Goal: Task Accomplishment & Management: Manage account settings

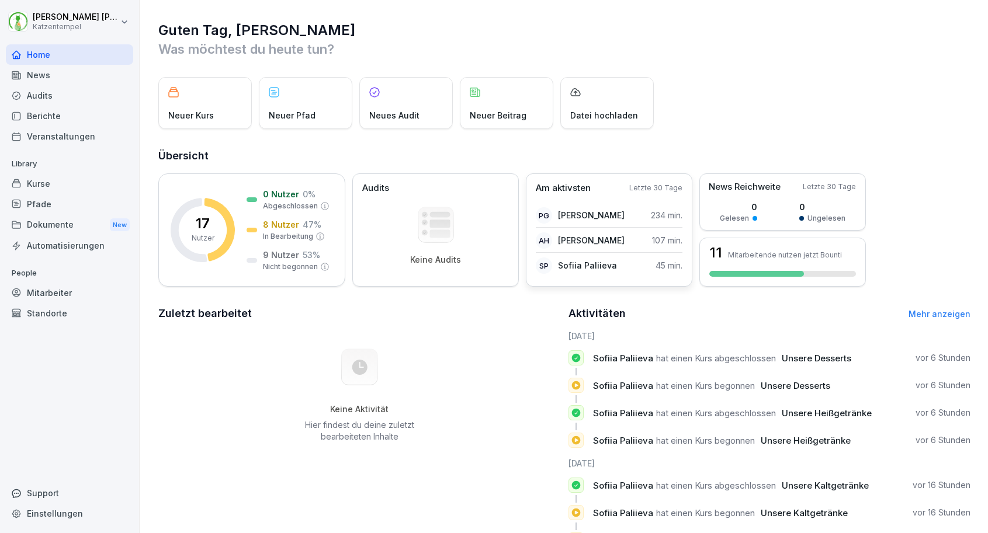
click at [601, 243] on p "[PERSON_NAME]" at bounding box center [591, 240] width 67 height 12
click at [47, 293] on div "Mitarbeiter" at bounding box center [69, 293] width 127 height 20
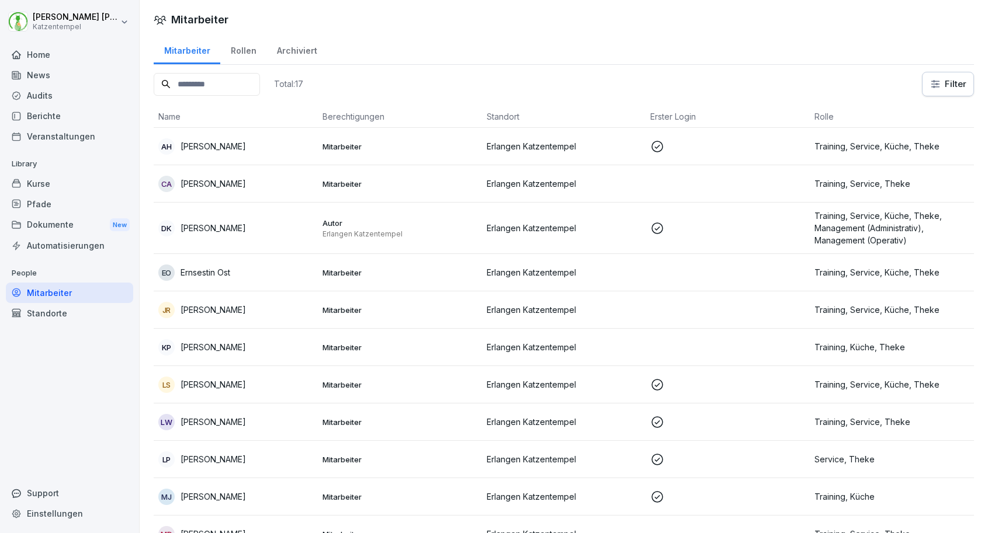
click at [299, 141] on div "AH Anna Hoffmann-Herbszt" at bounding box center [235, 146] width 155 height 16
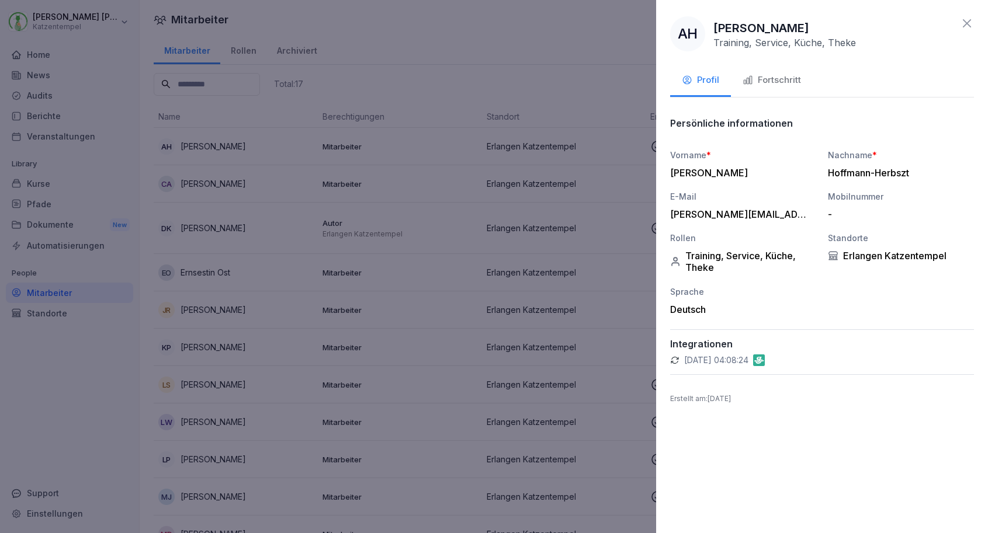
click at [782, 75] on div "Fortschritt" at bounding box center [772, 80] width 58 height 13
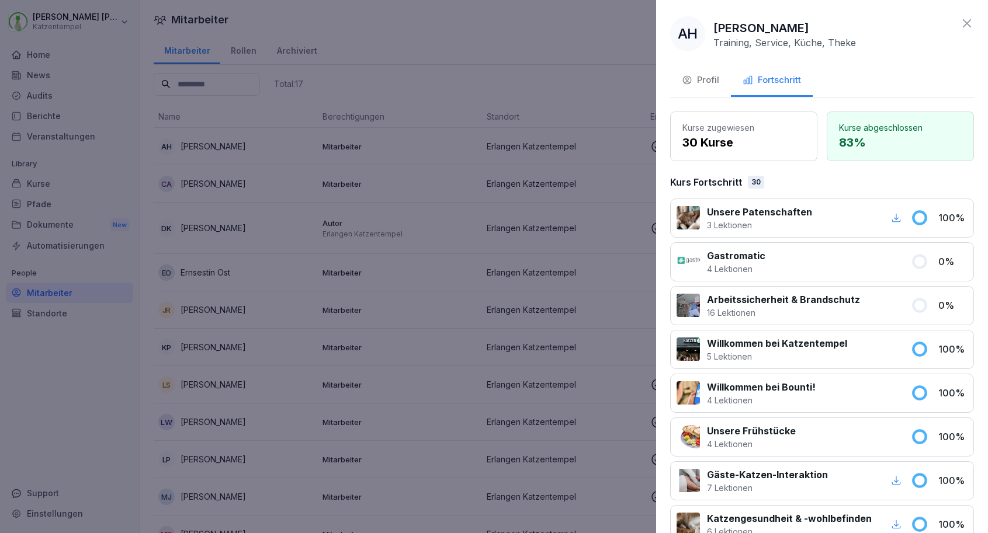
click at [639, 126] on div at bounding box center [494, 266] width 988 height 533
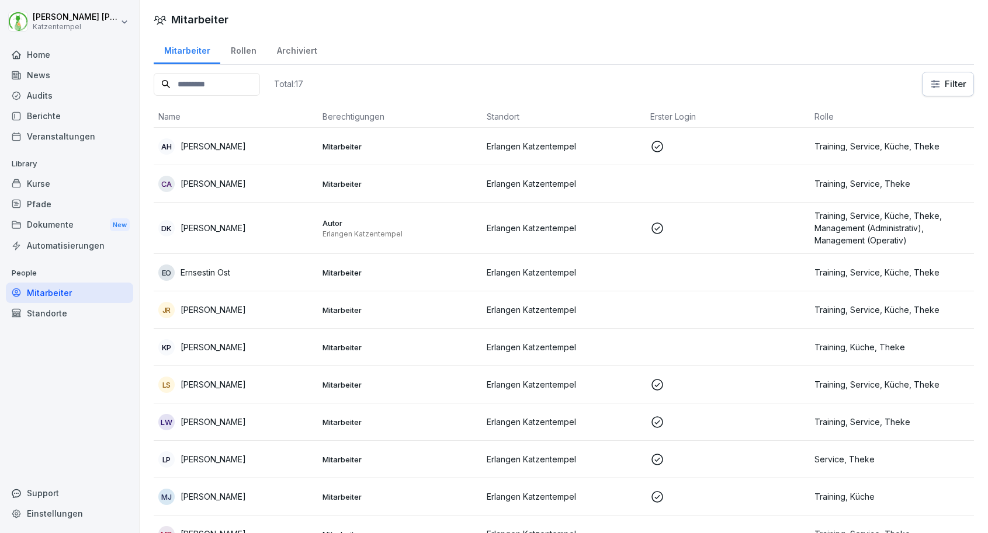
click at [624, 380] on p "Erlangen Katzentempel" at bounding box center [564, 385] width 155 height 12
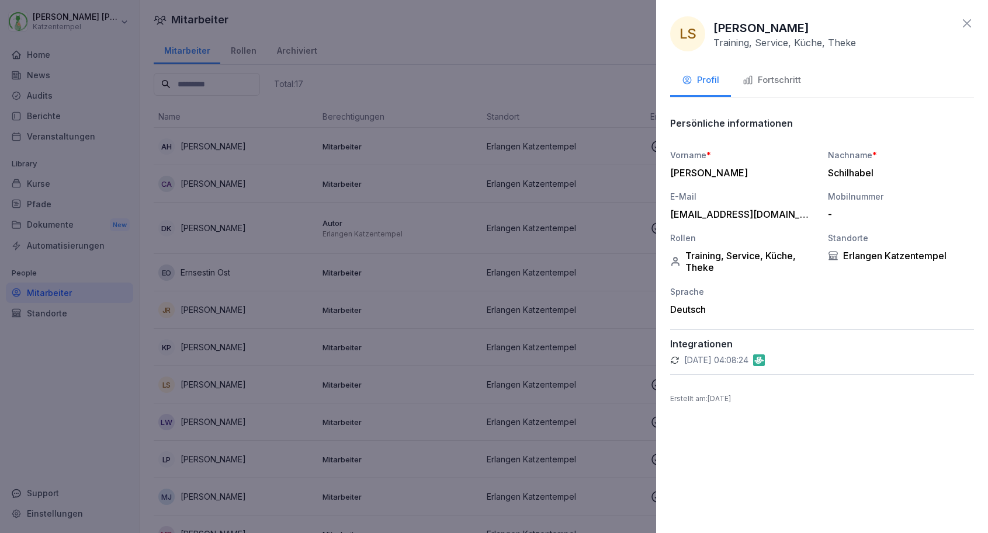
click at [768, 85] on div "Fortschritt" at bounding box center [772, 80] width 58 height 13
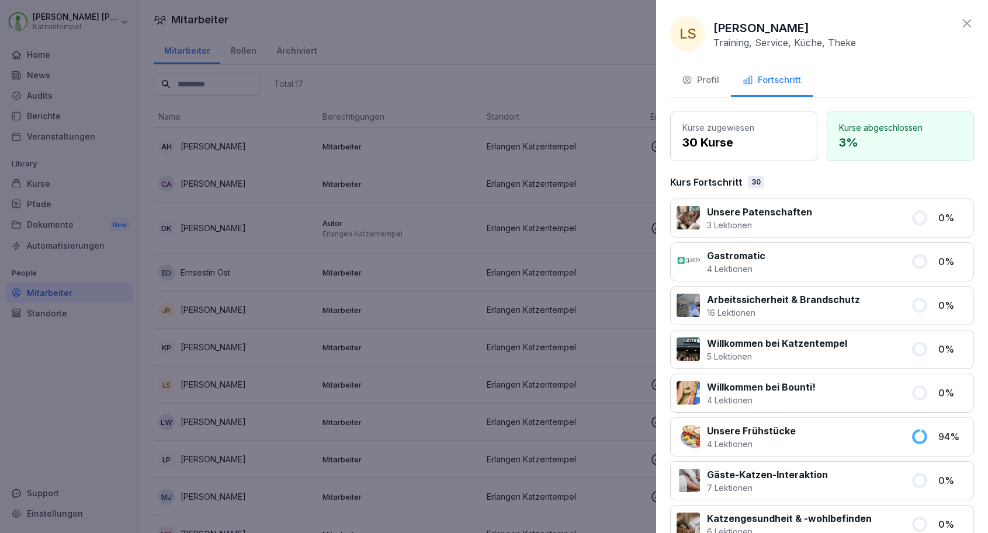
click at [660, 126] on div "LS Lara Schilhabel Training, Service, Küche, Theke Profil Fortschritt Kurse zug…" at bounding box center [822, 266] width 332 height 533
click at [973, 25] on icon at bounding box center [967, 23] width 14 height 14
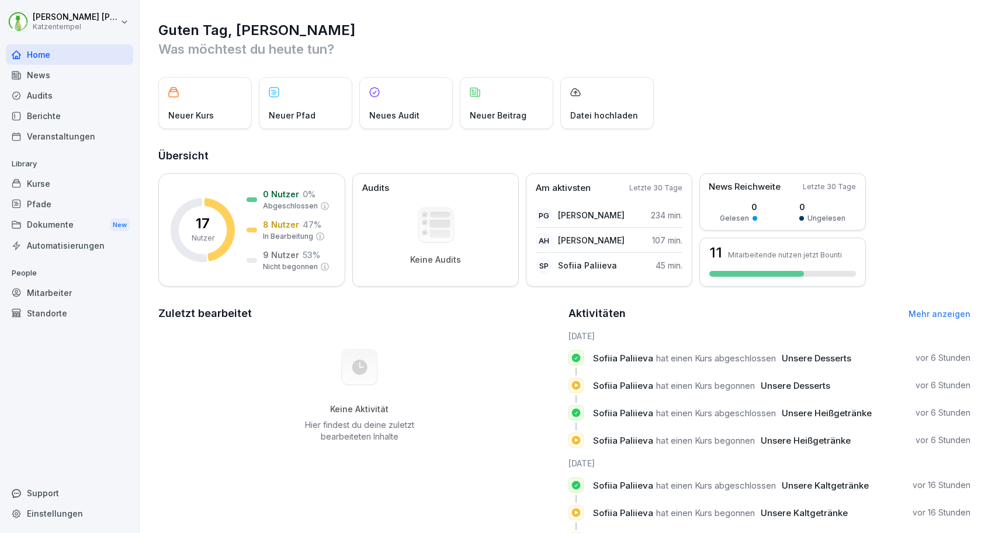
click at [37, 290] on div "Mitarbeiter" at bounding box center [69, 293] width 127 height 20
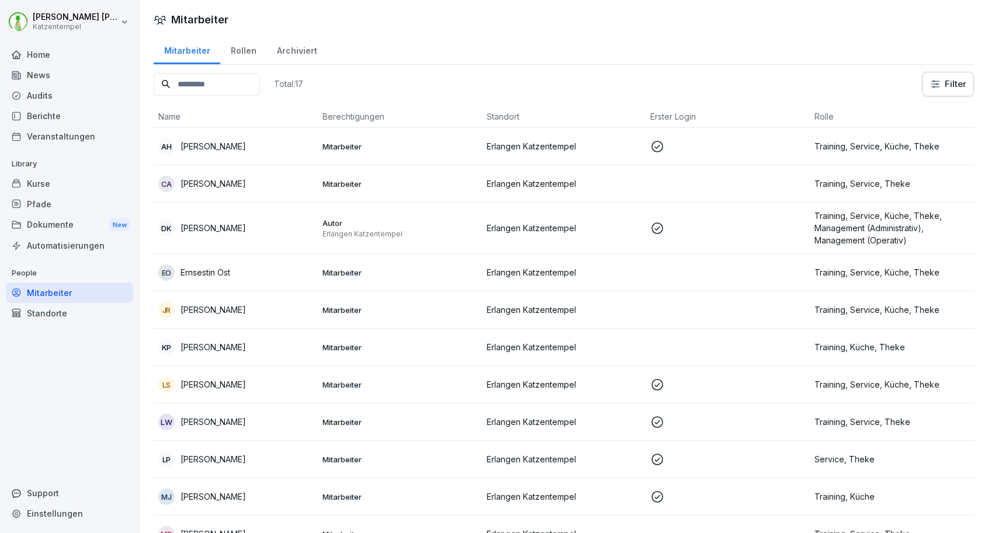
click at [448, 155] on td "Mitarbeiter" at bounding box center [400, 146] width 164 height 37
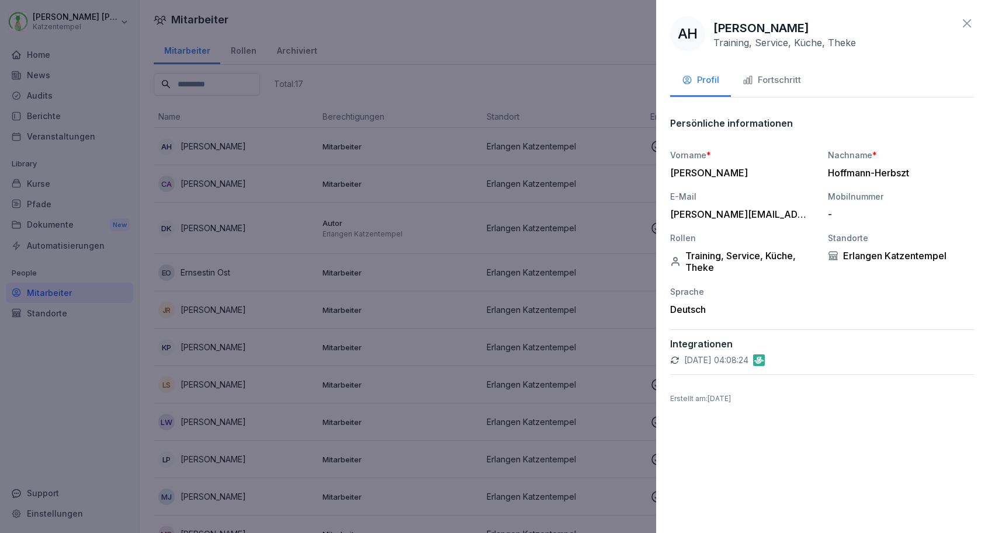
click at [741, 71] on button "Fortschritt" at bounding box center [772, 81] width 82 height 32
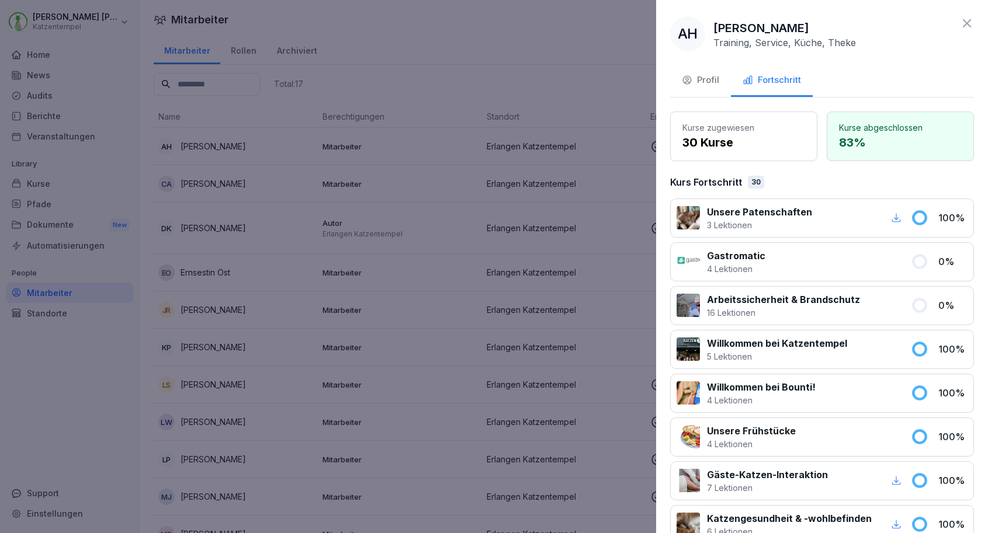
click at [778, 95] on button "Fortschritt" at bounding box center [772, 81] width 82 height 32
